Goal: Task Accomplishment & Management: Manage account settings

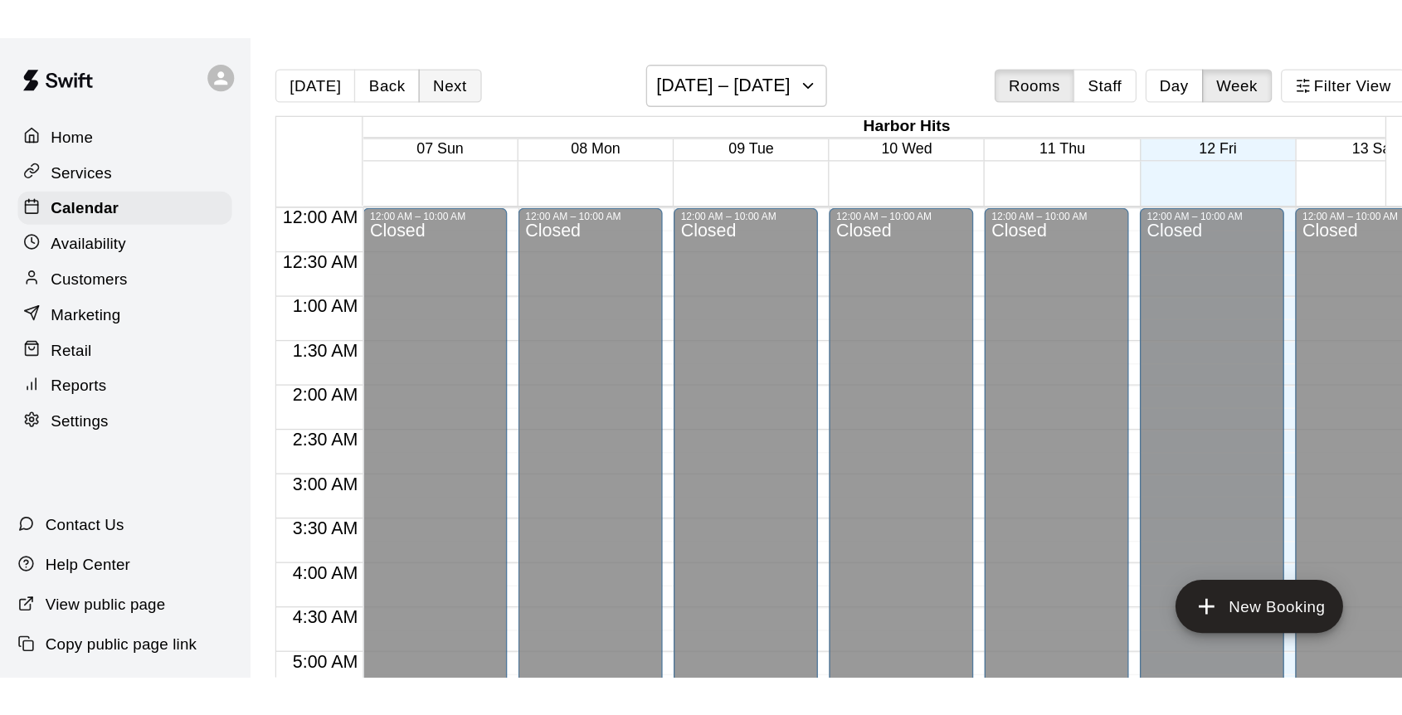
scroll to position [662, 0]
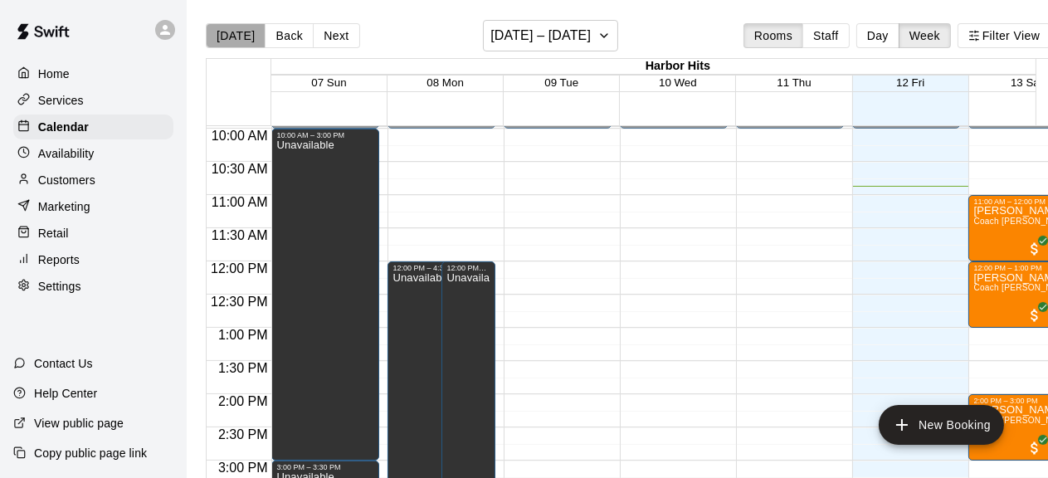
click at [237, 29] on button "[DATE]" at bounding box center [236, 35] width 60 height 25
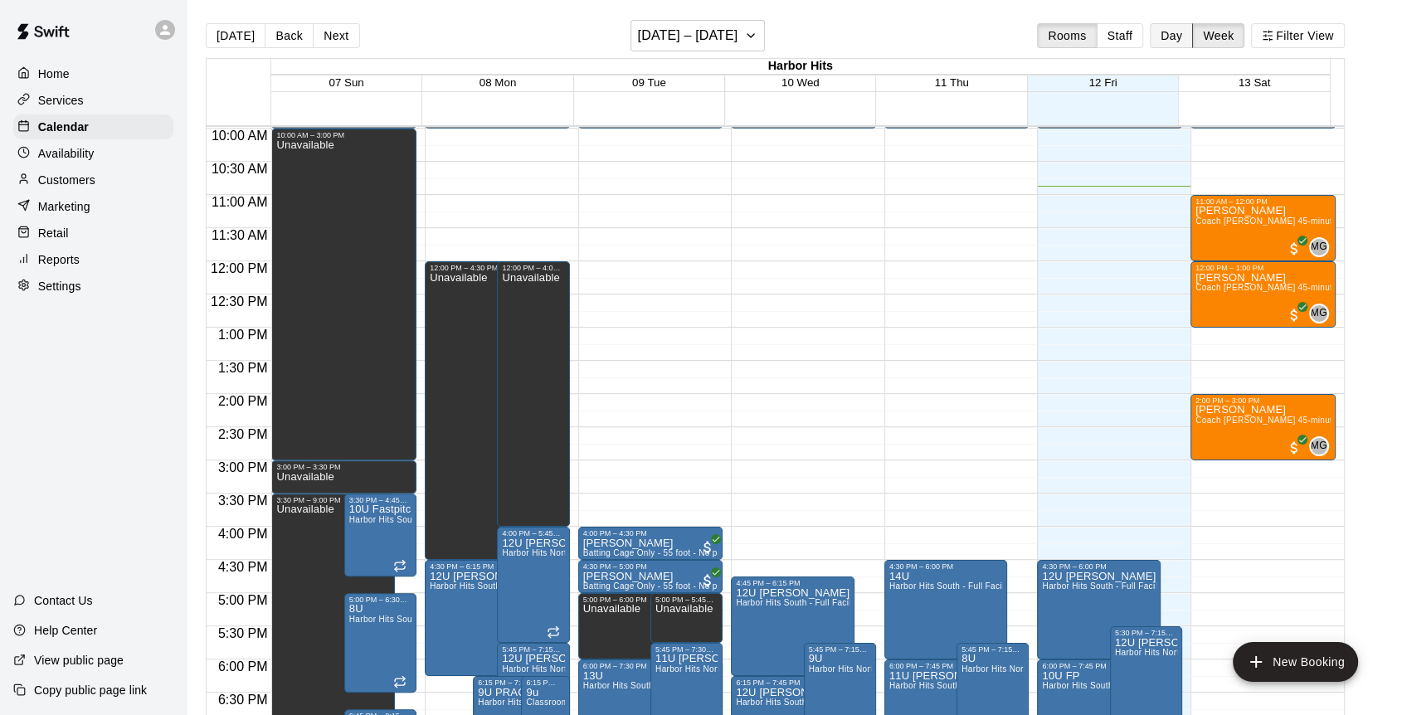
click at [1047, 32] on button "Day" at bounding box center [1171, 35] width 43 height 25
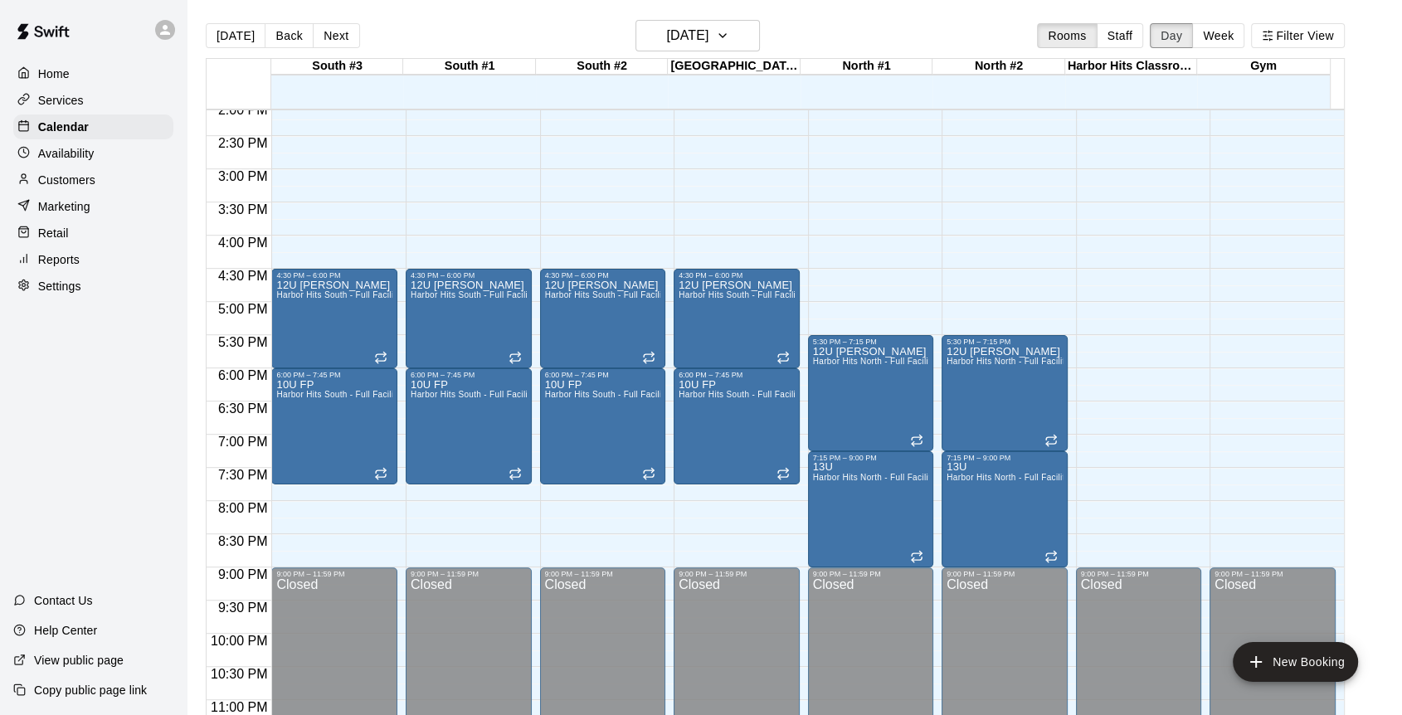
scroll to position [968, 0]
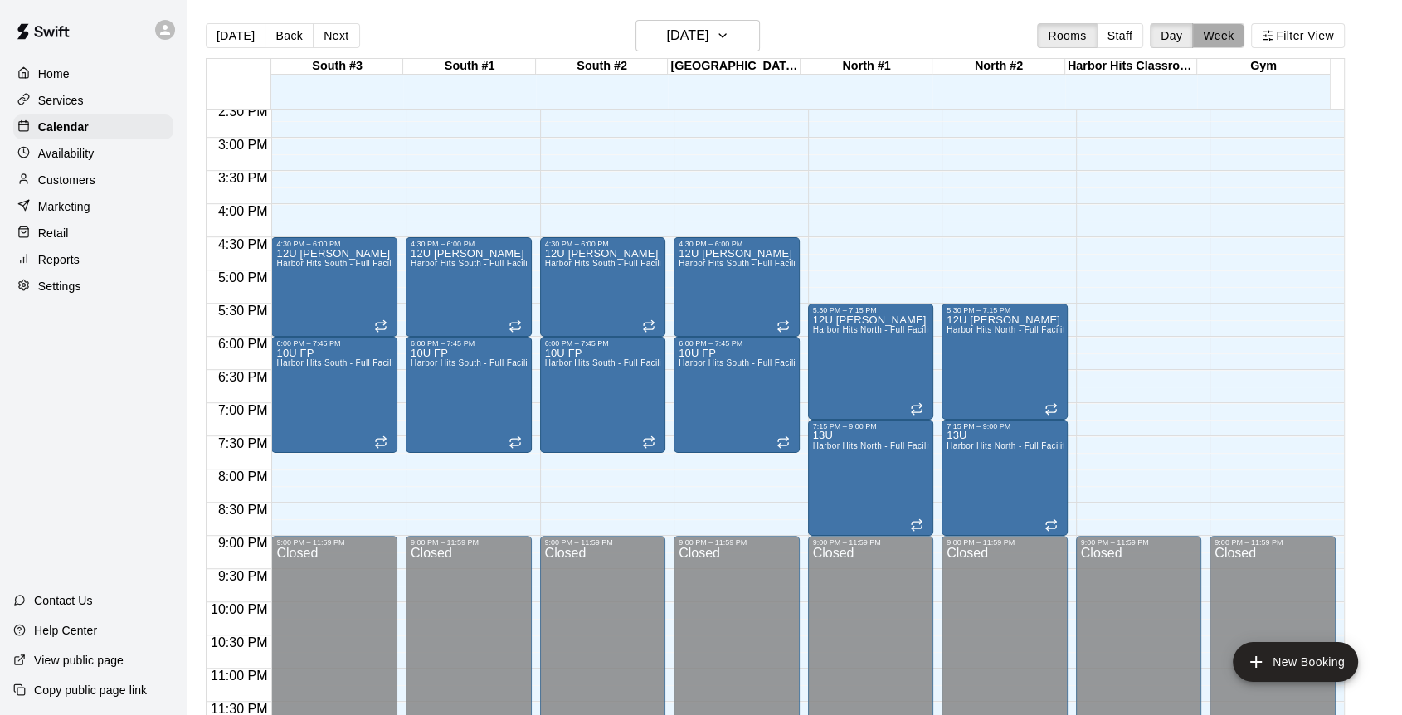
click at [1047, 39] on button "Week" at bounding box center [1218, 35] width 52 height 25
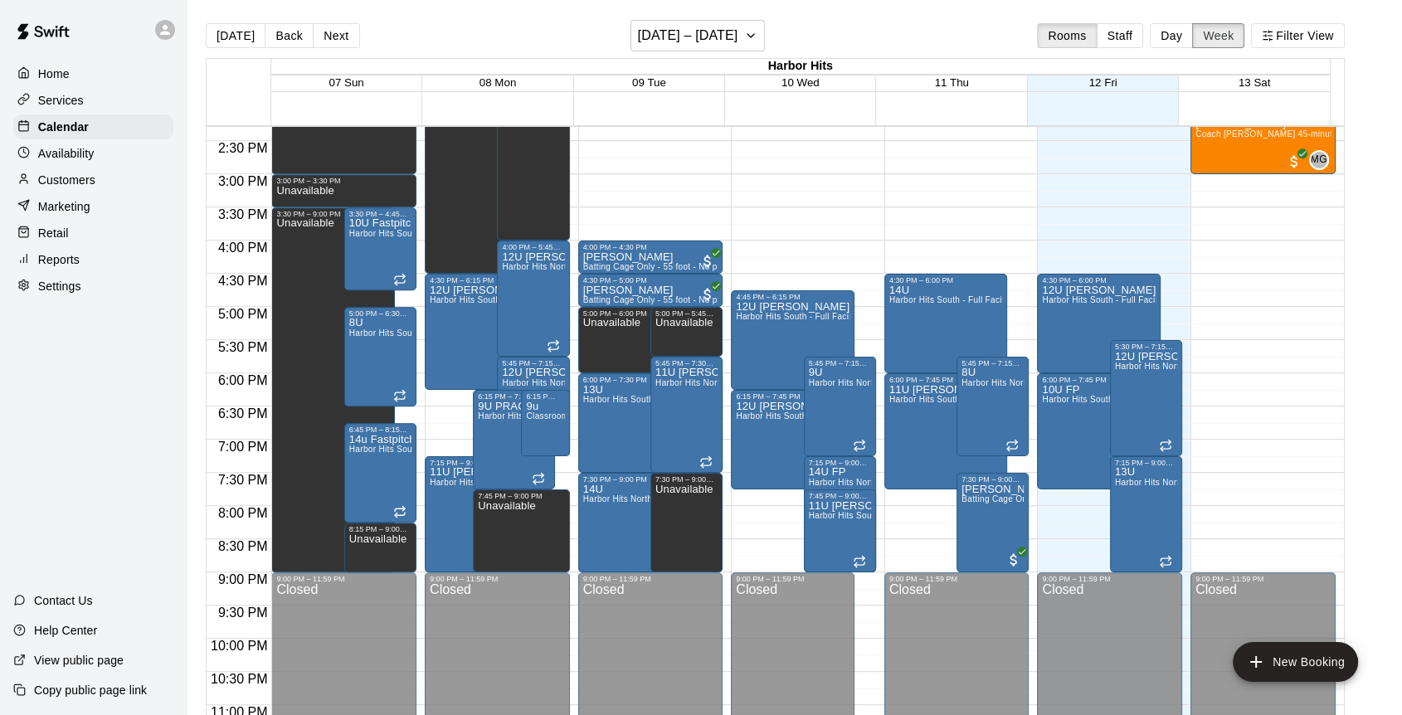
scroll to position [893, 0]
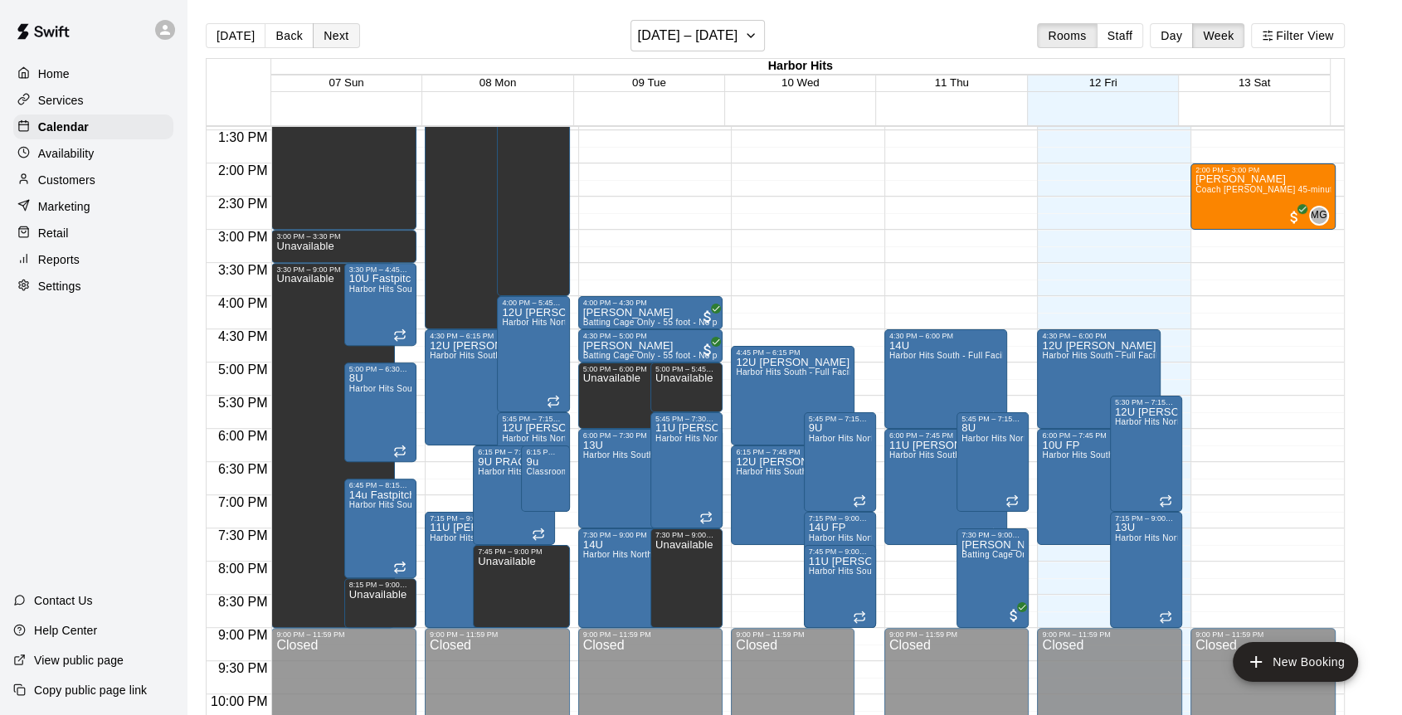
click at [321, 33] on button "Next" at bounding box center [336, 35] width 46 height 25
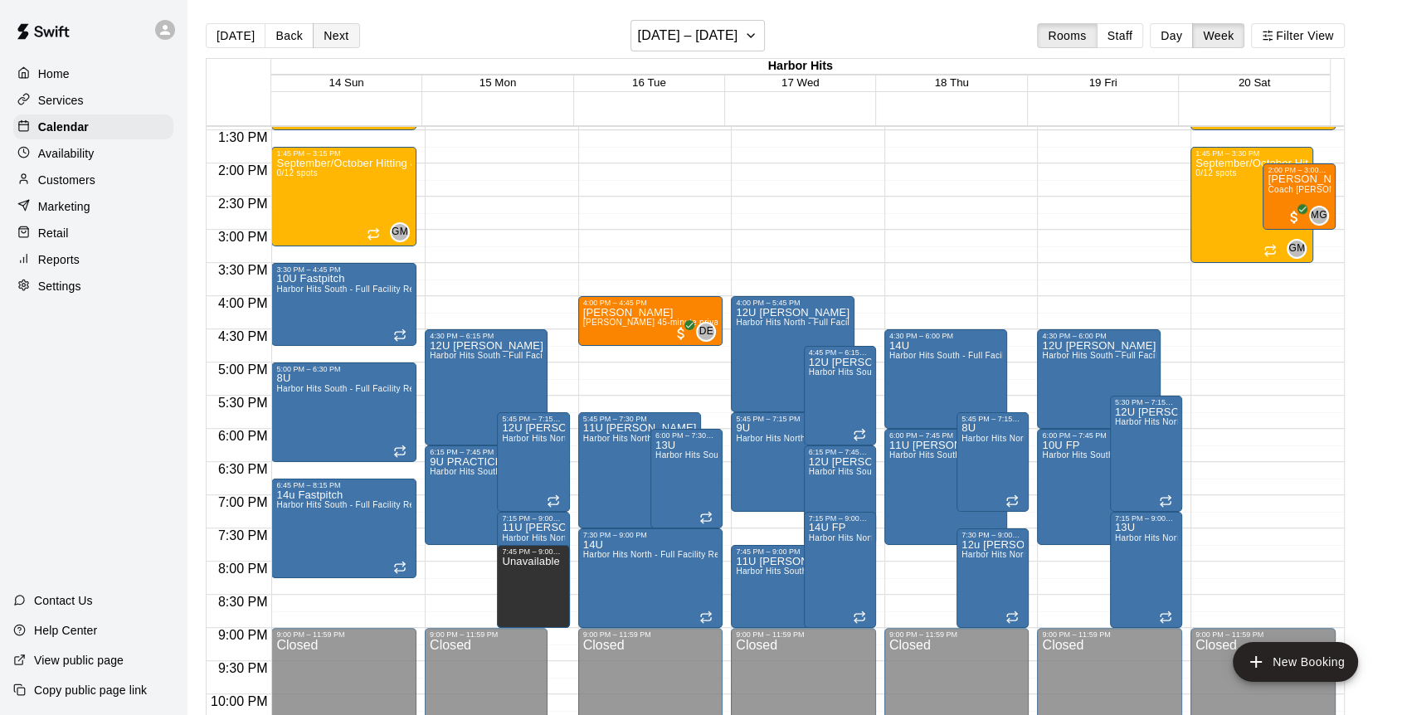
click at [319, 37] on button "Next" at bounding box center [336, 35] width 46 height 25
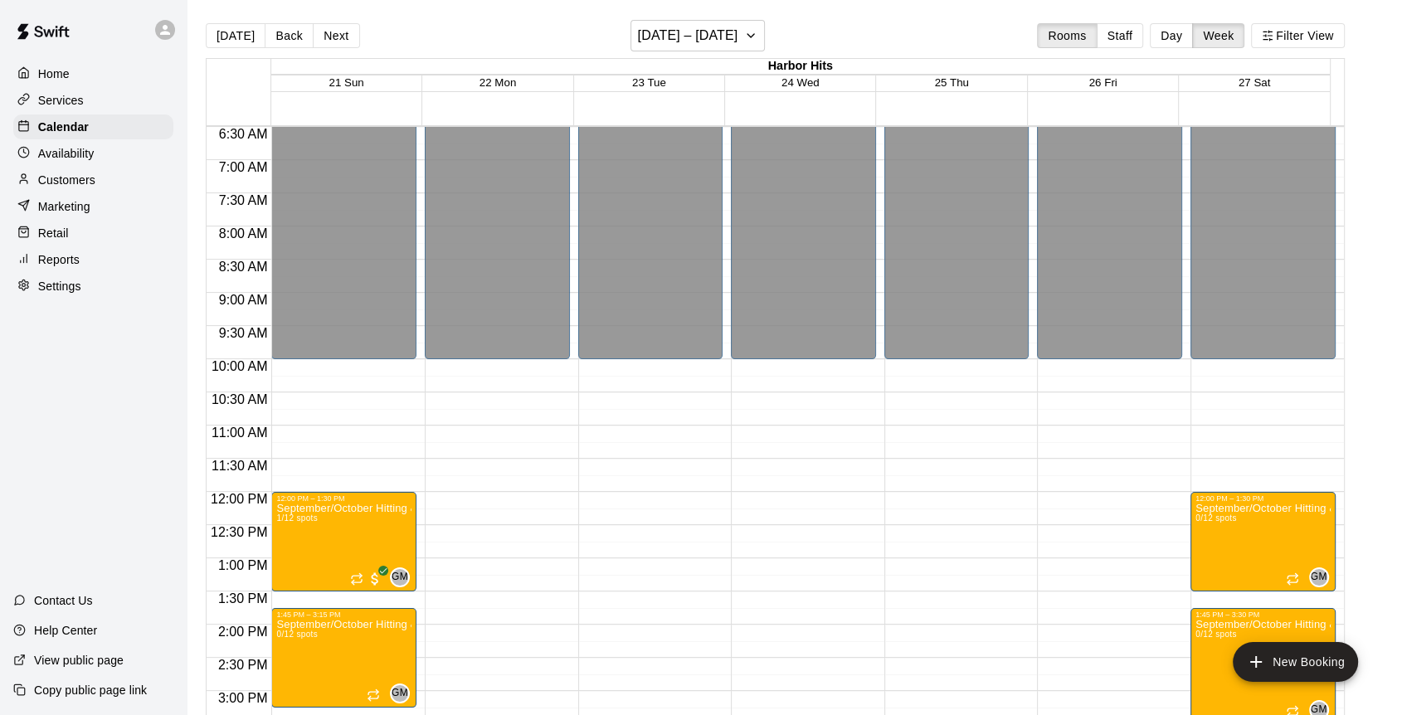
scroll to position [617, 0]
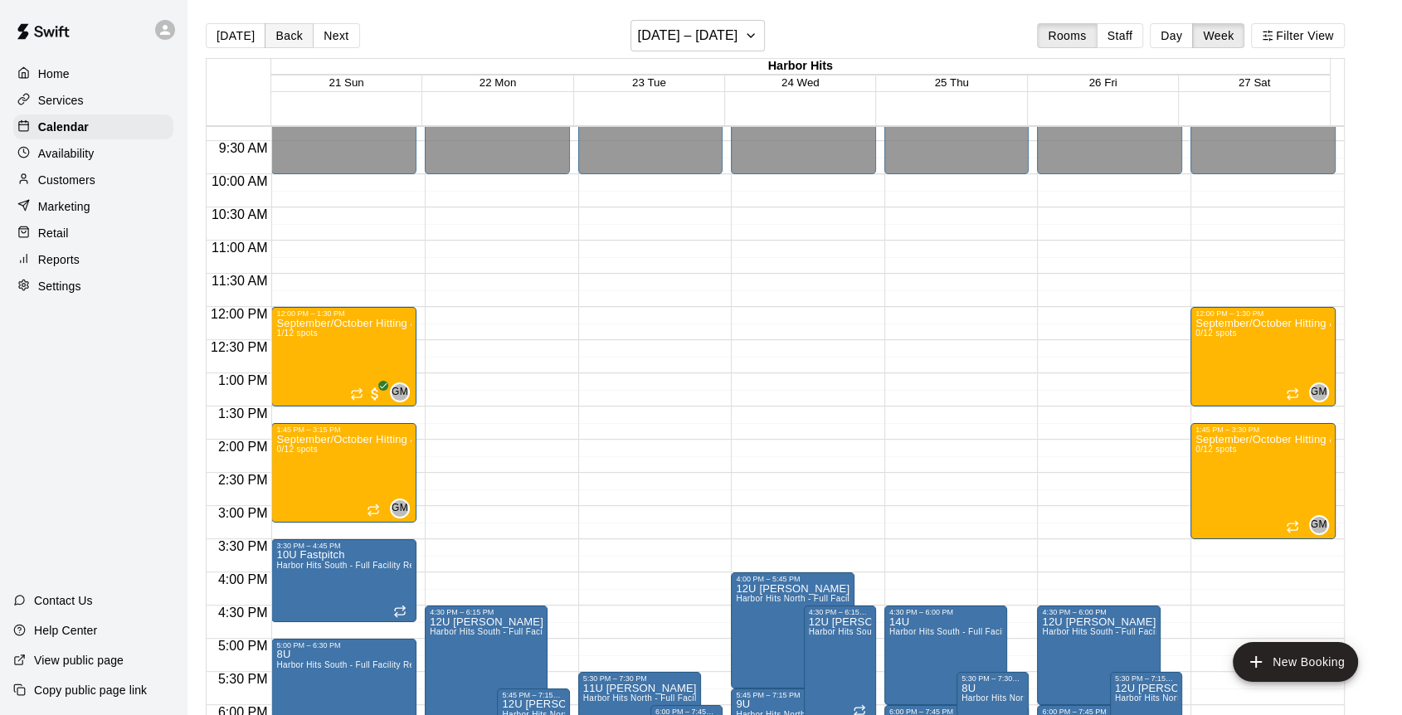
click at [272, 35] on button "Back" at bounding box center [289, 35] width 49 height 25
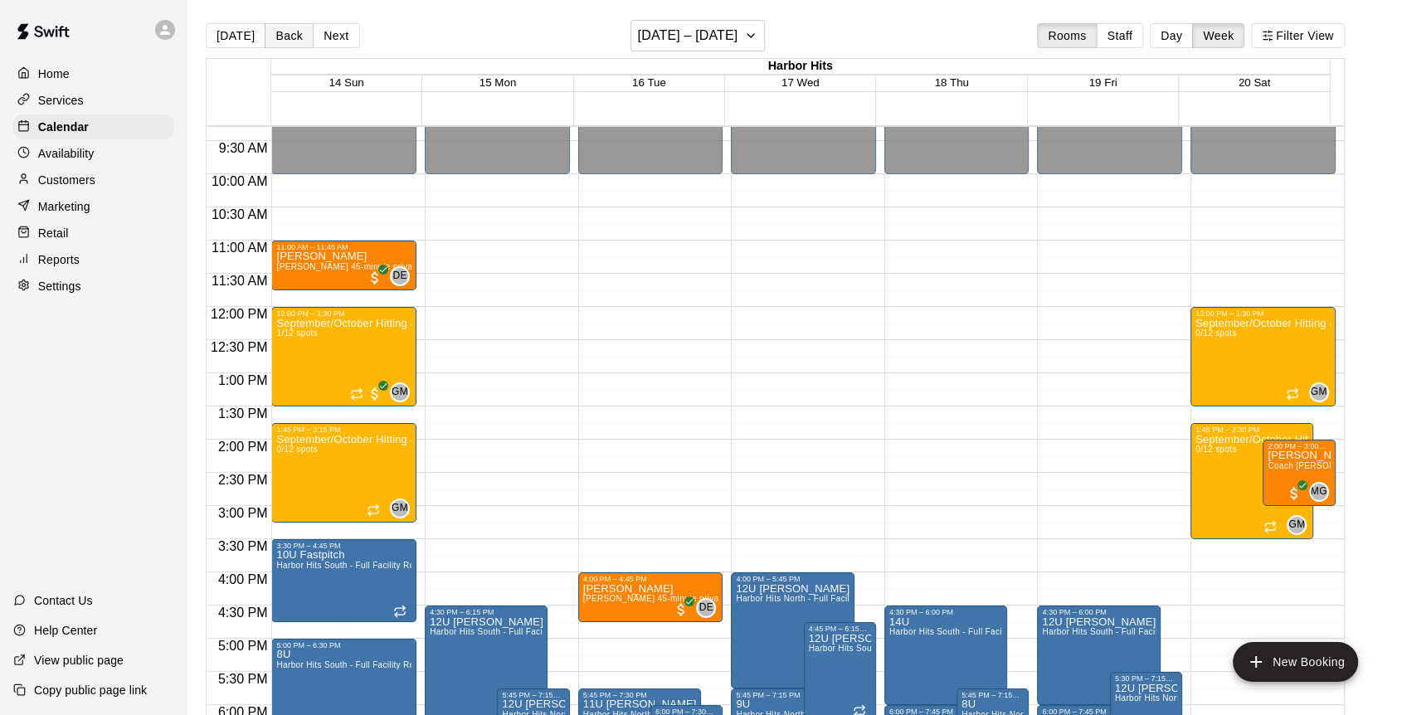
click at [272, 35] on button "Back" at bounding box center [289, 35] width 49 height 25
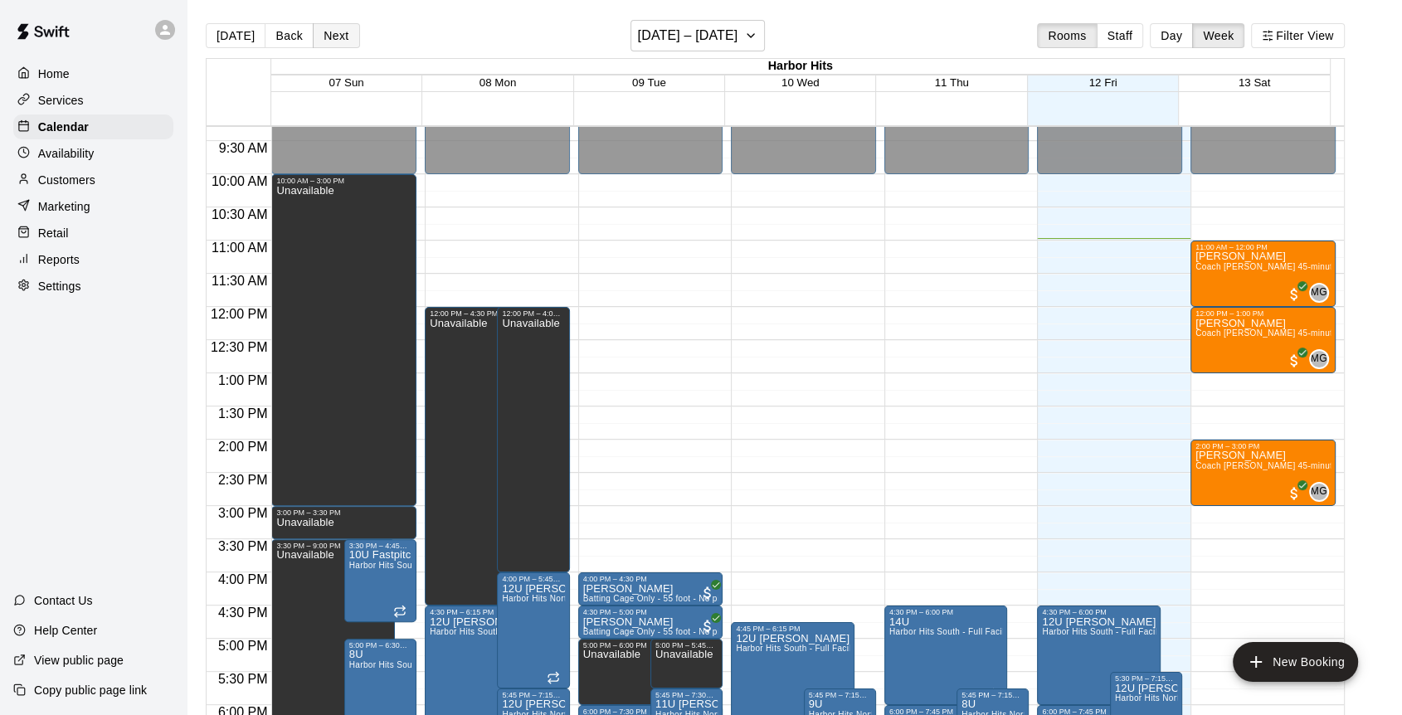
click at [326, 38] on button "Next" at bounding box center [336, 35] width 46 height 25
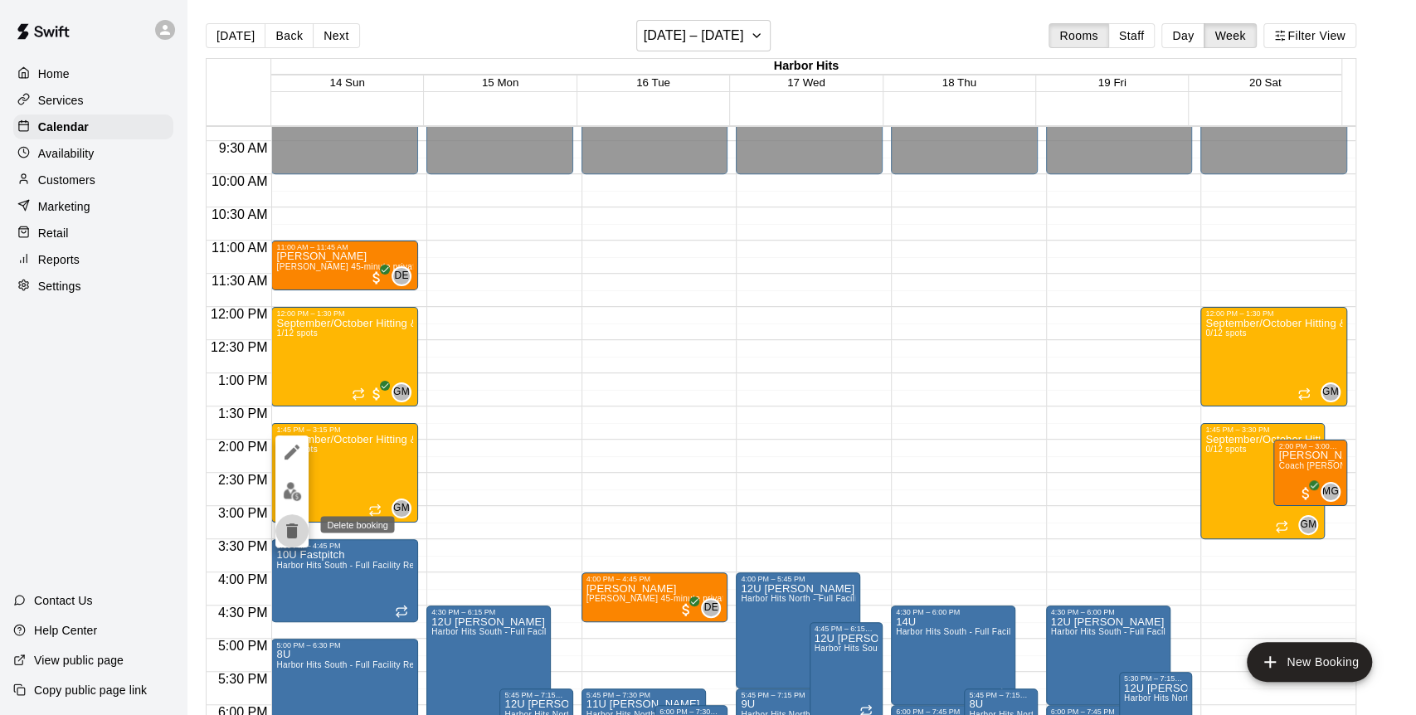
click at [296, 477] on icon "delete" at bounding box center [292, 531] width 12 height 15
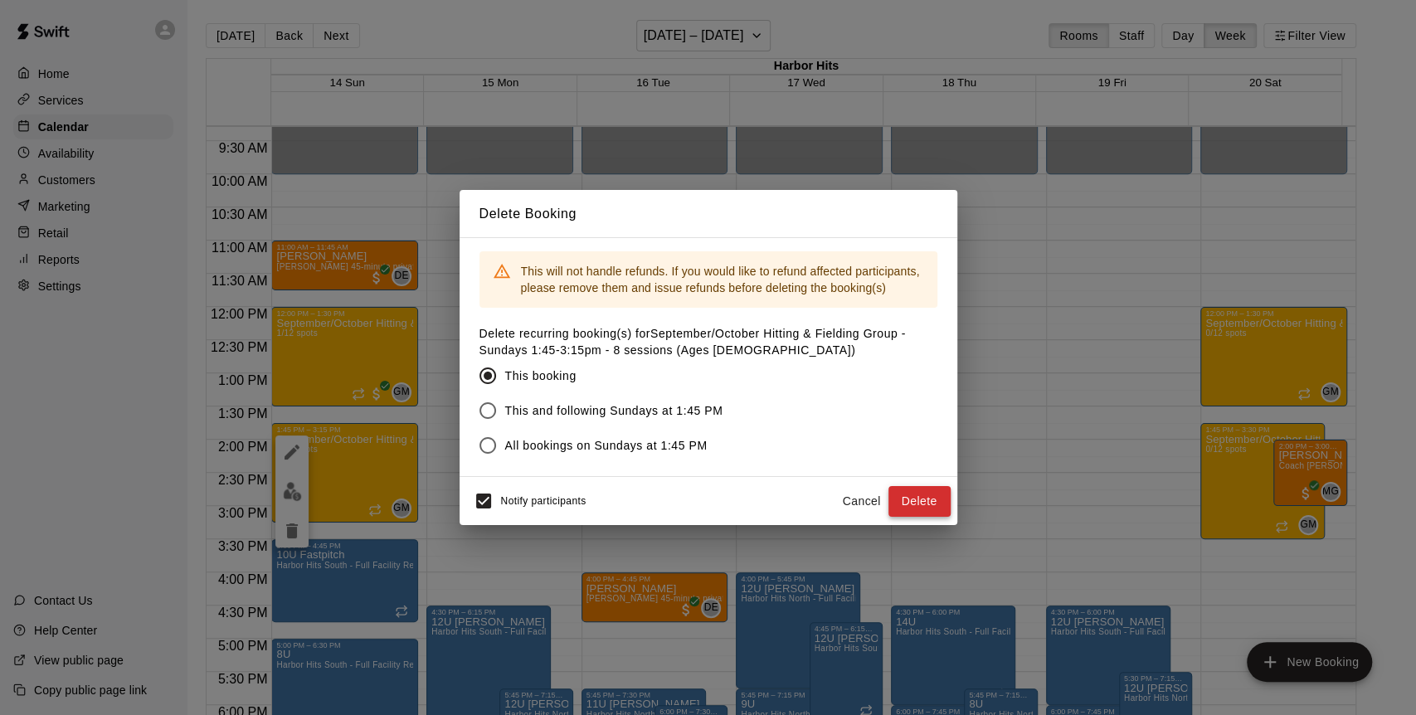
click at [907, 477] on button "Delete" at bounding box center [920, 501] width 62 height 31
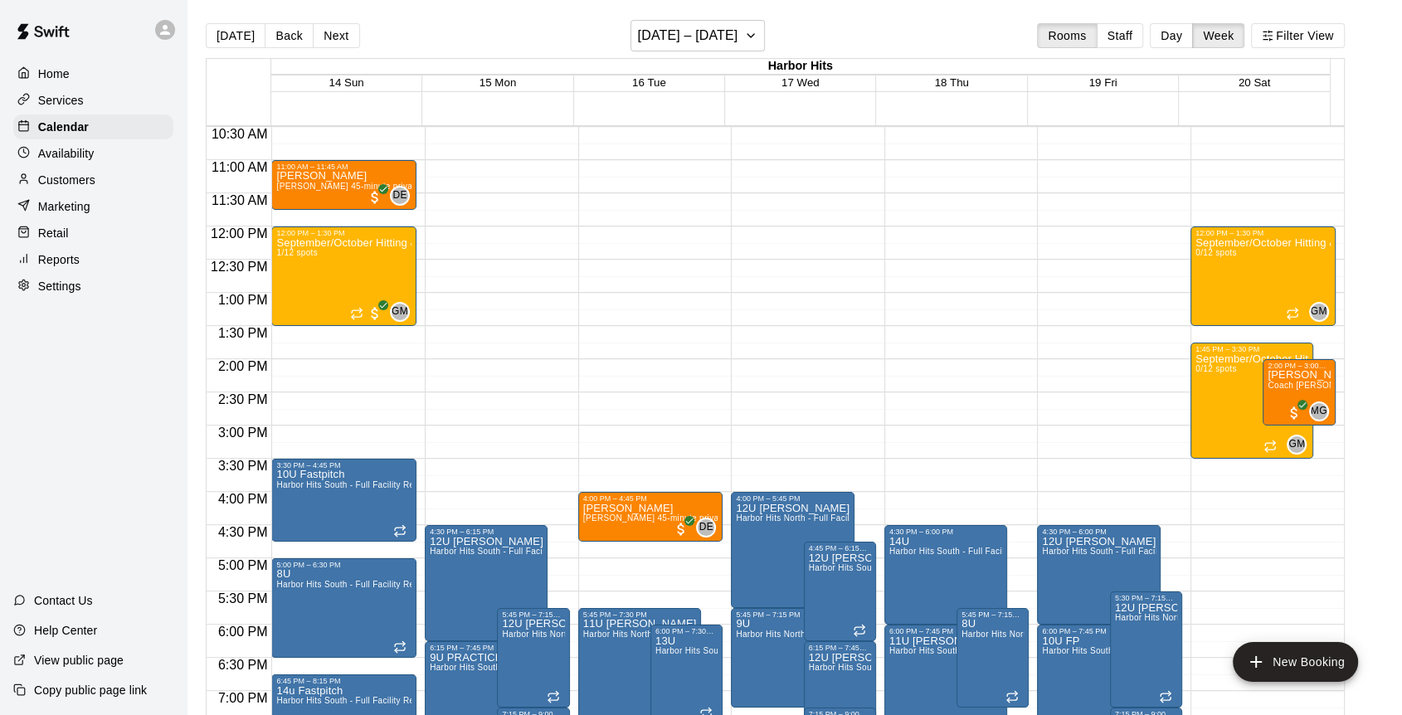
scroll to position [709, 0]
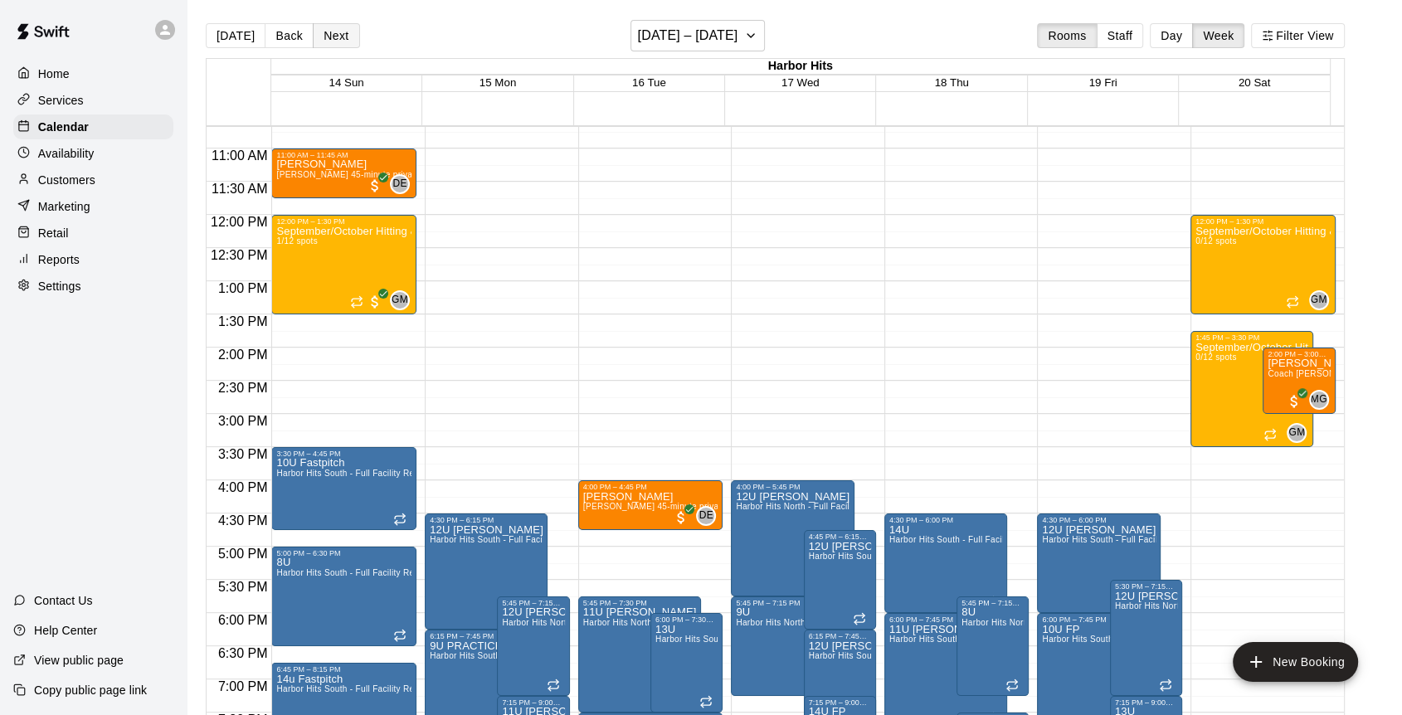
click at [329, 32] on button "Next" at bounding box center [336, 35] width 46 height 25
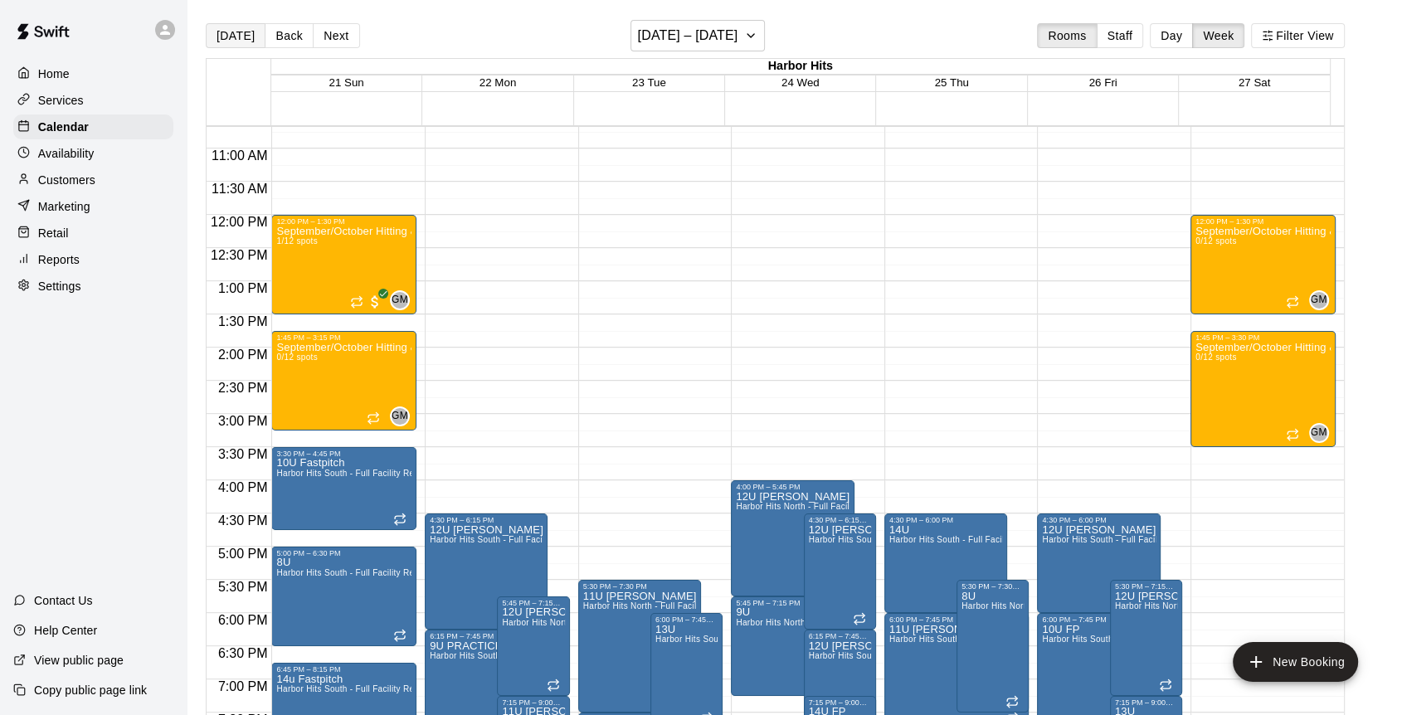
click at [234, 32] on button "[DATE]" at bounding box center [236, 35] width 60 height 25
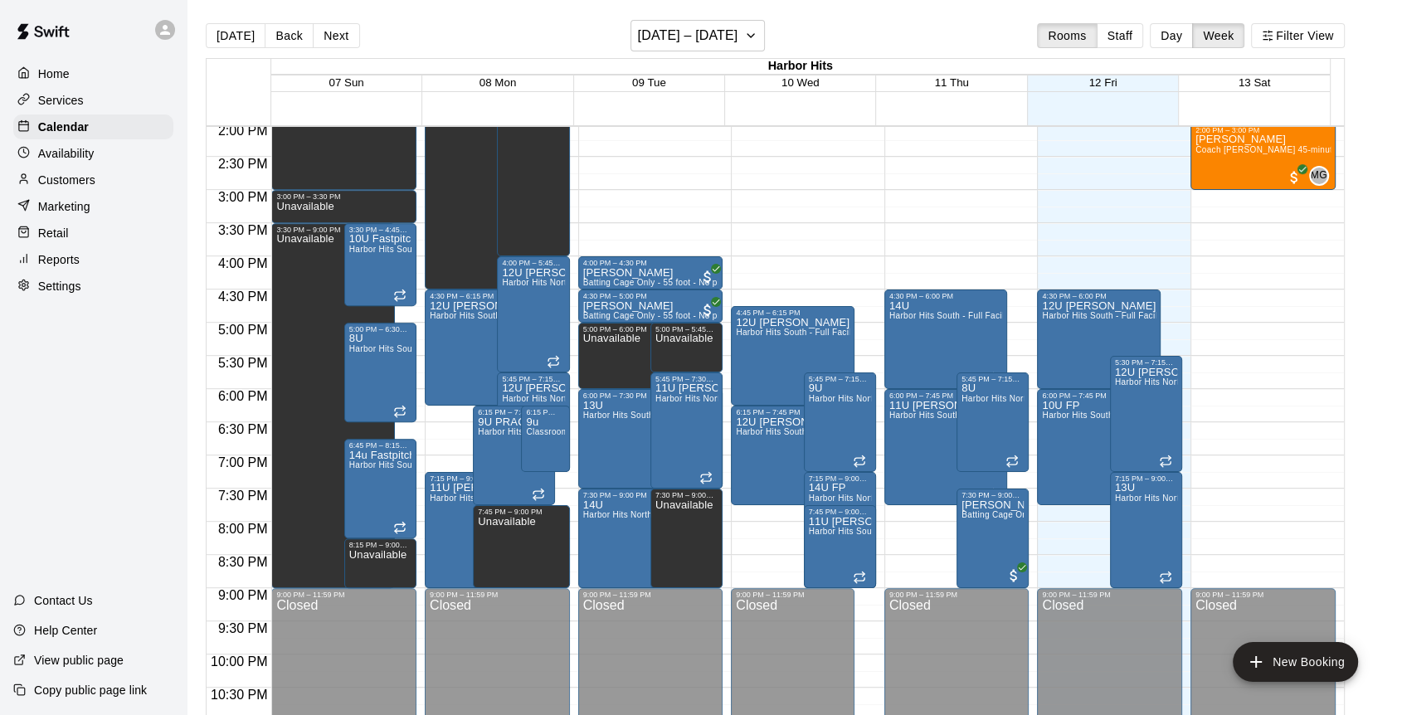
scroll to position [985, 0]
